Goal: Use online tool/utility: Utilize a website feature to perform a specific function

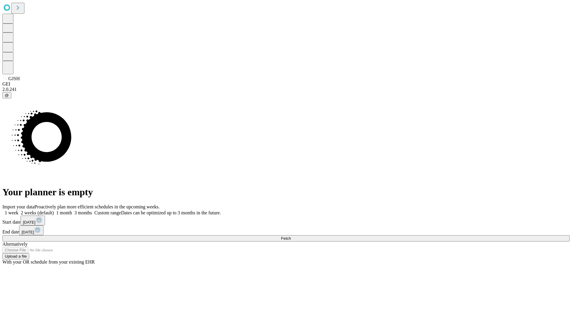
click at [18, 210] on label "1 week" at bounding box center [10, 212] width 16 height 5
click at [291, 236] on span "Fetch" at bounding box center [286, 238] width 10 height 4
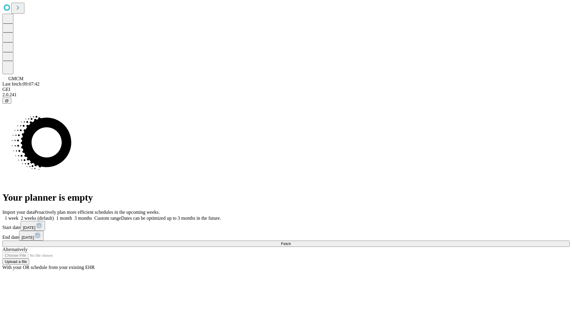
click at [18, 215] on label "1 week" at bounding box center [10, 217] width 16 height 5
click at [291, 241] on span "Fetch" at bounding box center [286, 243] width 10 height 4
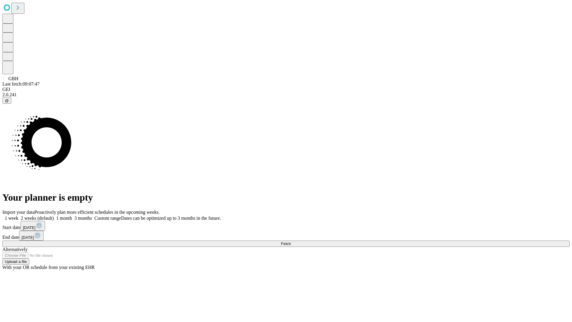
click at [18, 215] on label "1 week" at bounding box center [10, 217] width 16 height 5
click at [291, 241] on span "Fetch" at bounding box center [286, 243] width 10 height 4
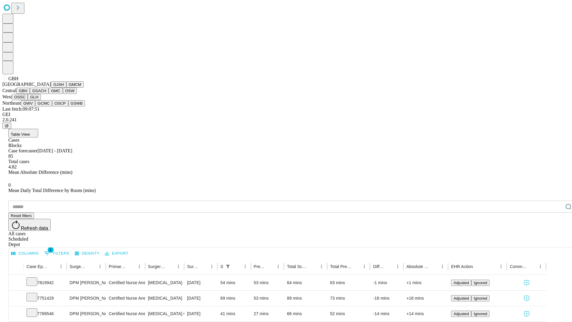
click at [46, 94] on button "GSACH" at bounding box center [39, 91] width 19 height 6
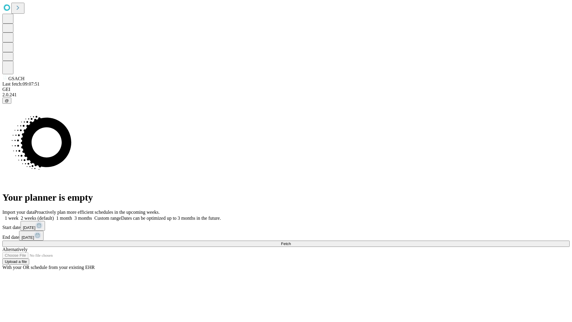
click at [18, 215] on label "1 week" at bounding box center [10, 217] width 16 height 5
click at [291, 241] on span "Fetch" at bounding box center [286, 243] width 10 height 4
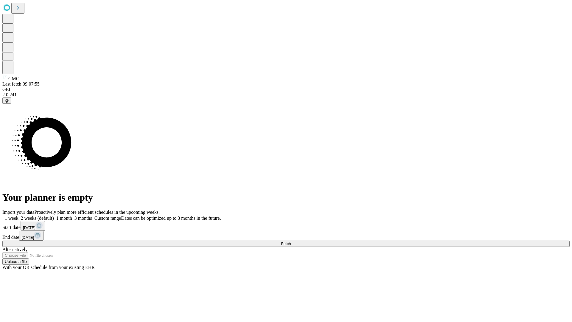
click at [18, 215] on label "1 week" at bounding box center [10, 217] width 16 height 5
click at [291, 241] on span "Fetch" at bounding box center [286, 243] width 10 height 4
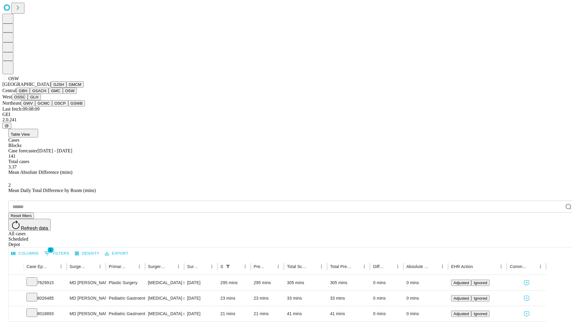
click at [28, 100] on button "OSSC" at bounding box center [20, 97] width 16 height 6
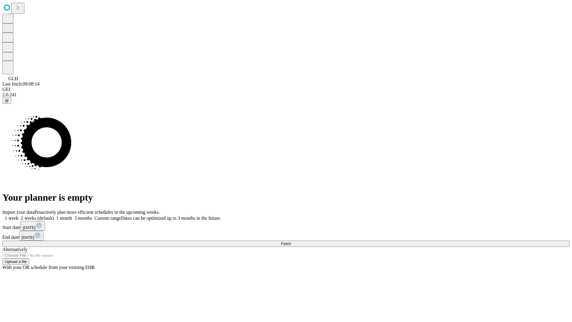
click at [291, 241] on span "Fetch" at bounding box center [286, 243] width 10 height 4
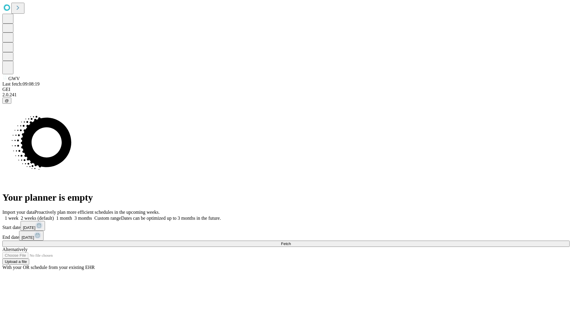
click at [18, 215] on label "1 week" at bounding box center [10, 217] width 16 height 5
click at [291, 241] on span "Fetch" at bounding box center [286, 243] width 10 height 4
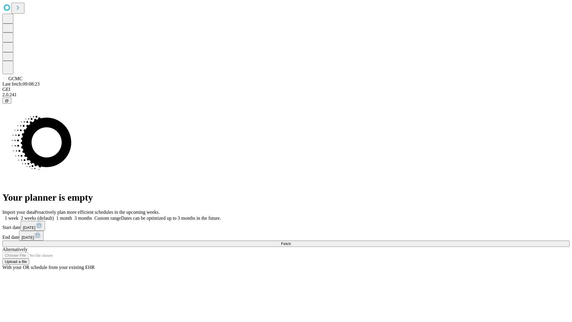
click at [18, 215] on label "1 week" at bounding box center [10, 217] width 16 height 5
click at [291, 241] on span "Fetch" at bounding box center [286, 243] width 10 height 4
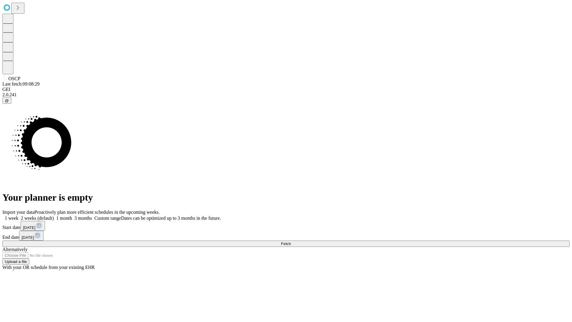
click at [18, 215] on label "1 week" at bounding box center [10, 217] width 16 height 5
click at [291, 241] on span "Fetch" at bounding box center [286, 243] width 10 height 4
